Goal: Find specific page/section: Find specific page/section

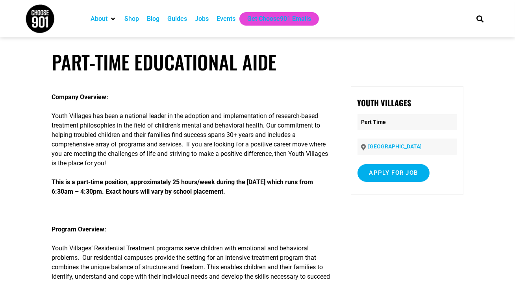
click at [198, 17] on div "Jobs" at bounding box center [202, 18] width 14 height 9
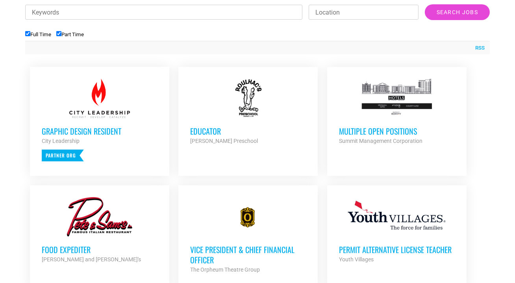
scroll to position [295, 0]
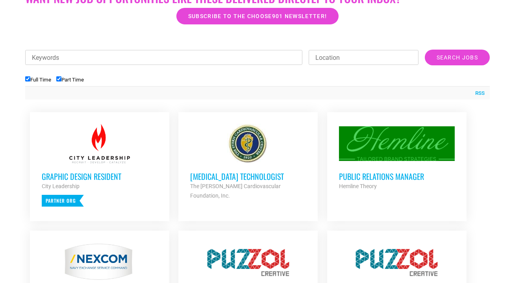
scroll to position [249, 0]
